Goal: Task Accomplishment & Management: Complete application form

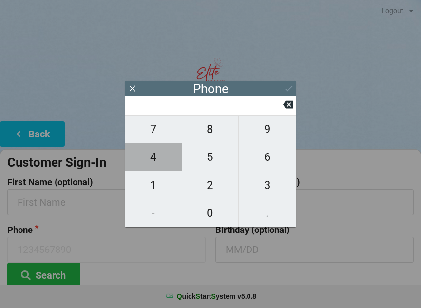
click at [163, 166] on span "4" at bounding box center [153, 157] width 57 height 20
type input "4"
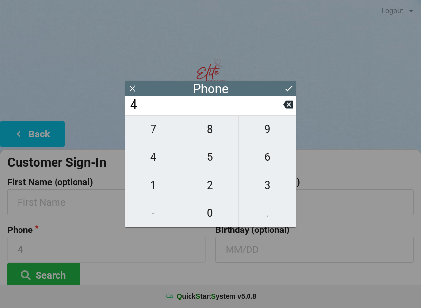
click at [215, 217] on span "0" at bounding box center [210, 213] width 57 height 20
type input "40"
click at [157, 131] on span "7" at bounding box center [153, 129] width 57 height 20
type input "407"
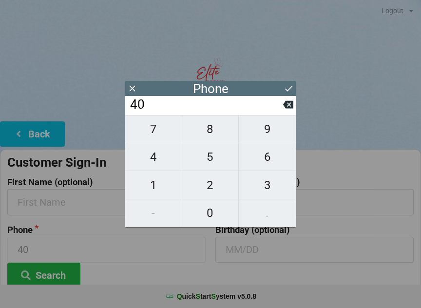
type input "407"
click at [277, 138] on span "9" at bounding box center [267, 129] width 57 height 20
type input "4079"
click at [213, 190] on span "2" at bounding box center [210, 185] width 57 height 20
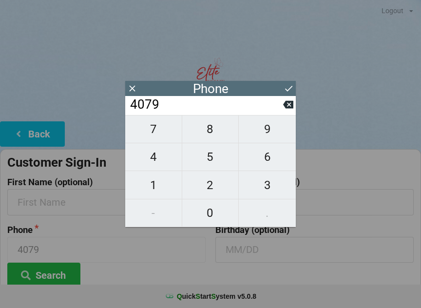
type input "40792"
click at [166, 193] on span "1" at bounding box center [153, 185] width 57 height 20
type input "407921"
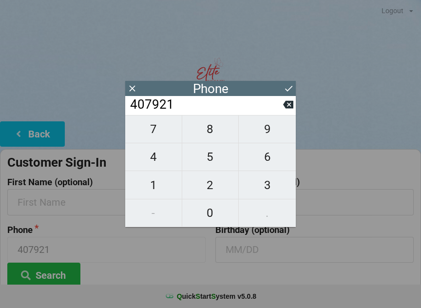
click at [270, 133] on span "9" at bounding box center [267, 129] width 57 height 20
type input "4079219"
click at [220, 194] on span "2" at bounding box center [210, 185] width 57 height 20
type input "40792192"
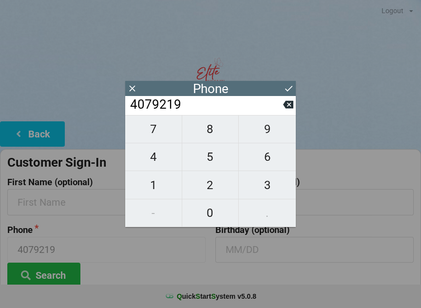
type input "40792192"
click at [212, 210] on span "0" at bounding box center [210, 213] width 57 height 20
type input "407921920"
click at [223, 184] on span "2" at bounding box center [210, 185] width 57 height 20
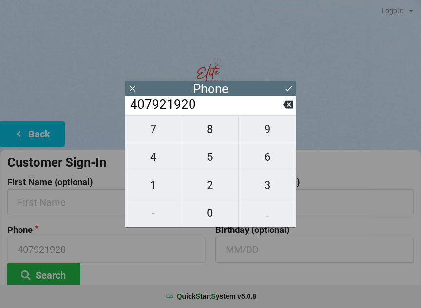
type input "4079219202"
click at [292, 89] on icon at bounding box center [289, 88] width 10 height 10
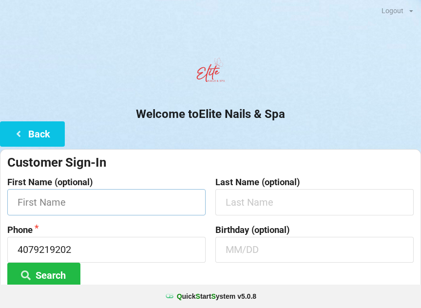
click at [86, 207] on input "text" at bounding box center [106, 202] width 198 height 26
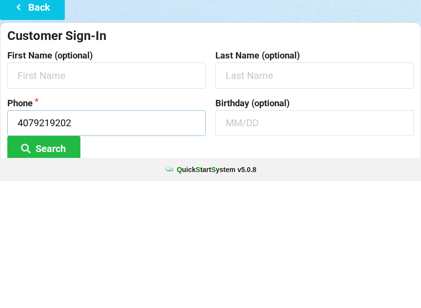
click at [96, 237] on input "4079219202" at bounding box center [106, 250] width 198 height 26
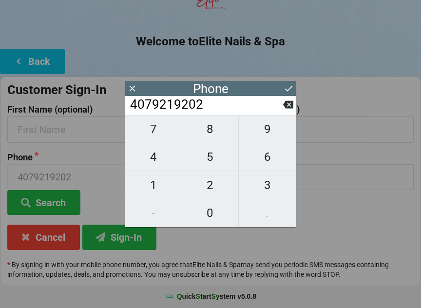
click at [293, 88] on icon at bounding box center [289, 88] width 10 height 10
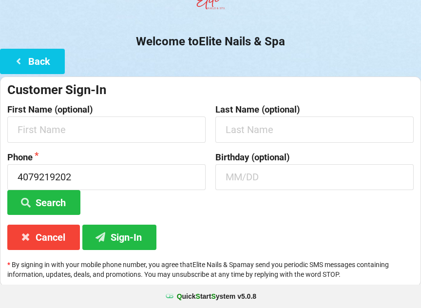
click at [140, 227] on button "Sign-In" at bounding box center [119, 237] width 74 height 25
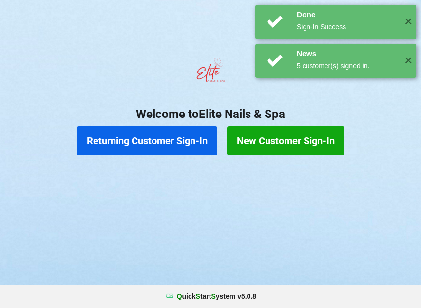
scroll to position [0, 0]
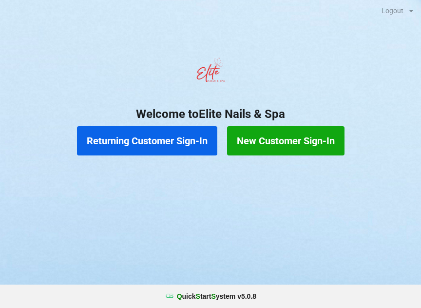
click at [301, 133] on button "New Customer Sign-In" at bounding box center [285, 140] width 117 height 29
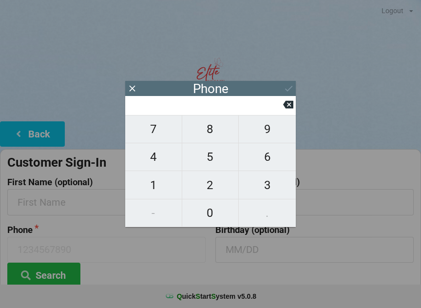
click at [270, 137] on span "9" at bounding box center [267, 129] width 57 height 20
type input "9"
click at [285, 108] on icon at bounding box center [288, 105] width 10 height 8
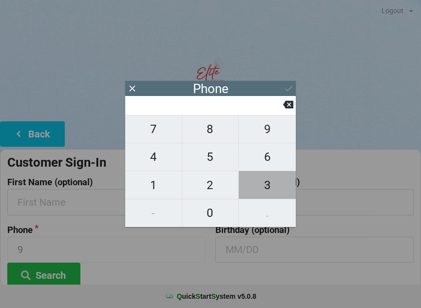
click at [273, 188] on span "3" at bounding box center [267, 185] width 57 height 20
type input "3"
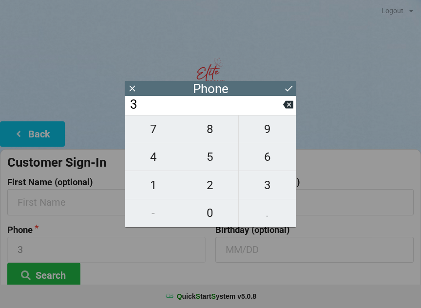
click at [222, 213] on span "0" at bounding box center [210, 213] width 57 height 20
type input "30"
click at [219, 158] on span "5" at bounding box center [210, 157] width 57 height 20
type input "305"
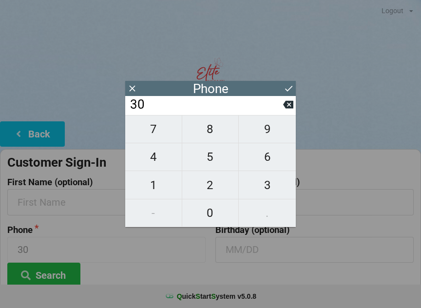
type input "305"
click at [218, 158] on span "5" at bounding box center [210, 157] width 57 height 20
type input "3055"
click at [216, 211] on span "0" at bounding box center [210, 213] width 57 height 20
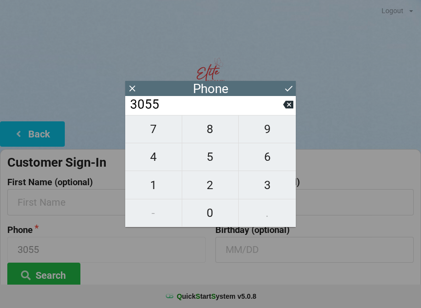
type input "30550"
click at [216, 163] on span "5" at bounding box center [210, 157] width 57 height 20
type input "305505"
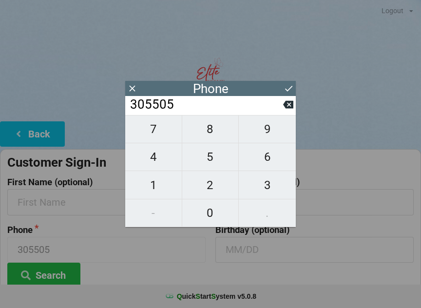
click at [270, 164] on span "6" at bounding box center [267, 157] width 57 height 20
type input "3055056"
click at [222, 139] on span "8" at bounding box center [210, 129] width 57 height 20
type input "30550568"
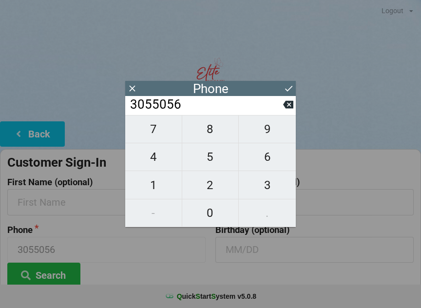
type input "30550568"
click at [272, 136] on span "9" at bounding box center [267, 129] width 57 height 20
type input "305505689"
click at [262, 190] on span "3" at bounding box center [267, 185] width 57 height 20
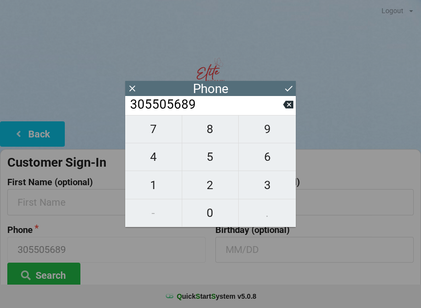
type input "3055056893"
click at [288, 85] on icon at bounding box center [289, 88] width 10 height 10
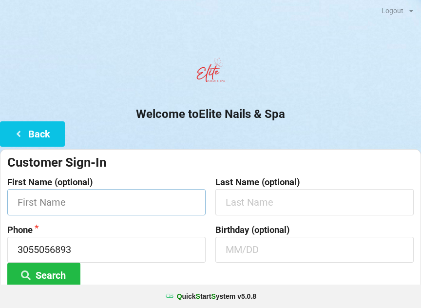
click at [123, 203] on input "text" at bounding box center [106, 202] width 198 height 26
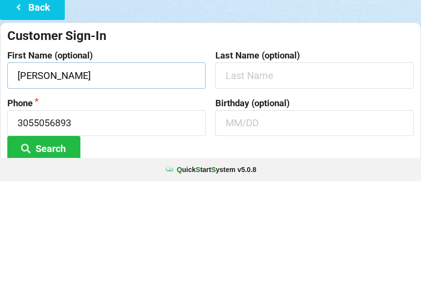
type input "[PERSON_NAME]"
click at [44, 263] on button "Search" at bounding box center [43, 275] width 73 height 25
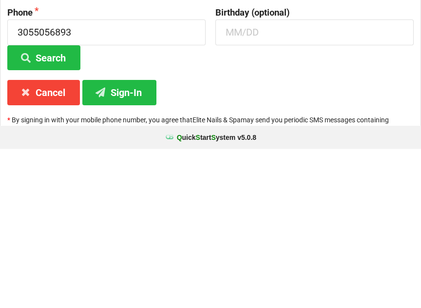
scroll to position [73, 0]
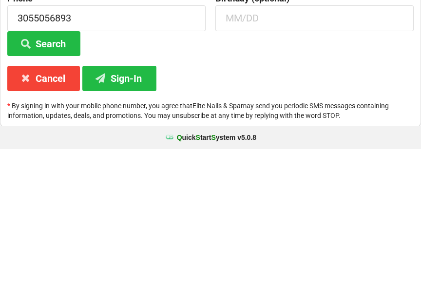
click at [139, 225] on button "Sign-In" at bounding box center [119, 237] width 74 height 25
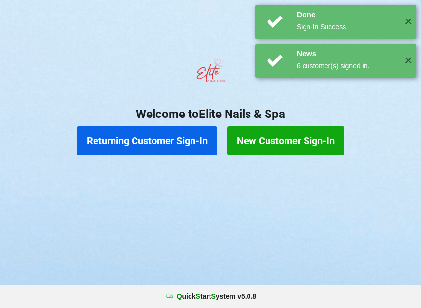
scroll to position [0, 0]
